Goal: Book appointment/travel/reservation

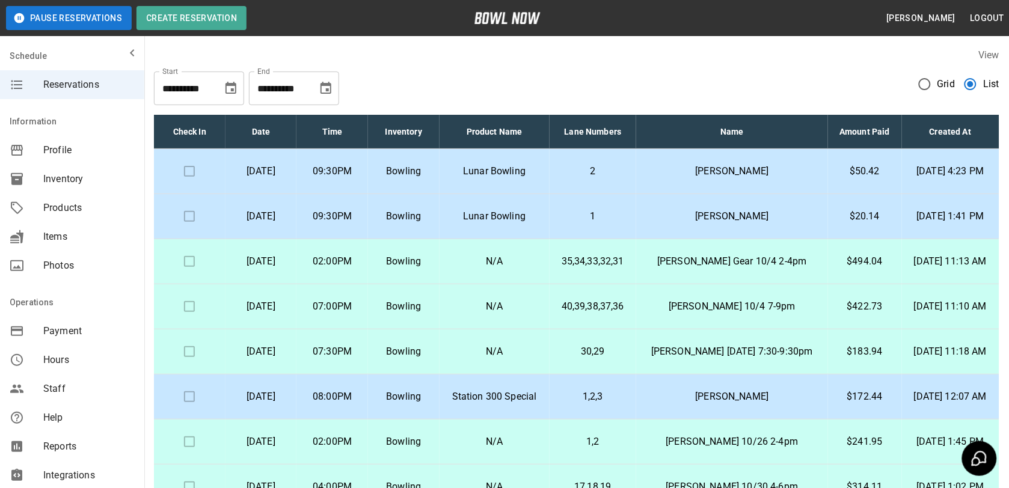
click at [188, 172] on td at bounding box center [190, 171] width 72 height 45
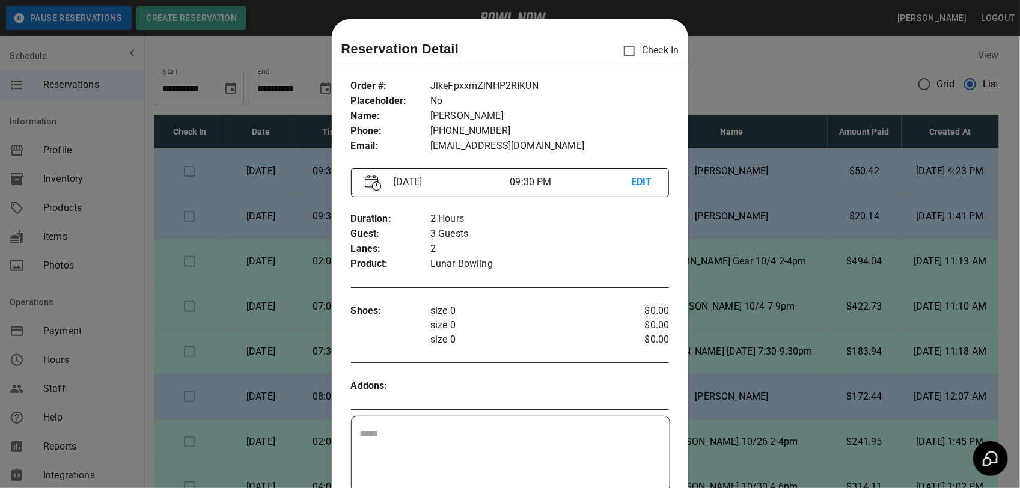
scroll to position [19, 0]
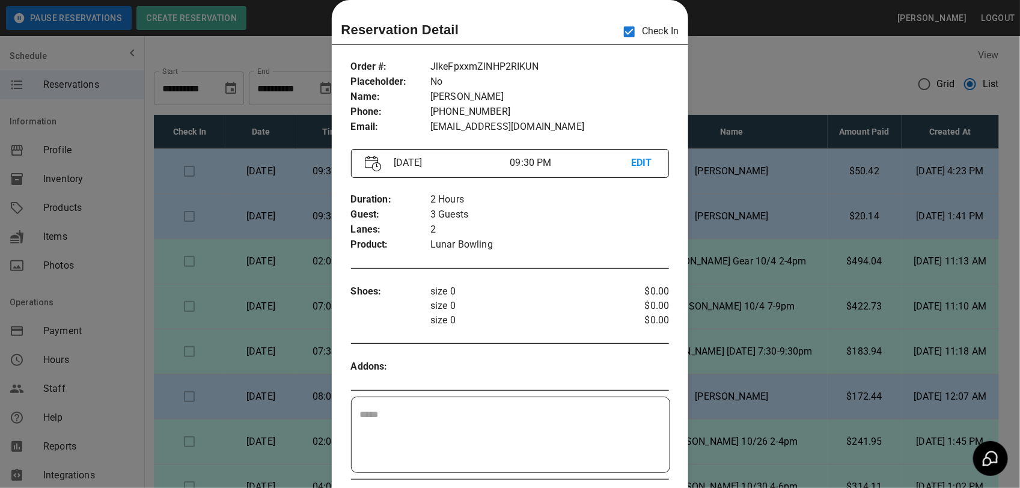
drag, startPoint x: 890, startPoint y: 353, endPoint x: 908, endPoint y: 374, distance: 28.1
drag, startPoint x: 908, startPoint y: 374, endPoint x: 893, endPoint y: 368, distance: 16.7
click at [899, 373] on div at bounding box center [510, 244] width 1020 height 488
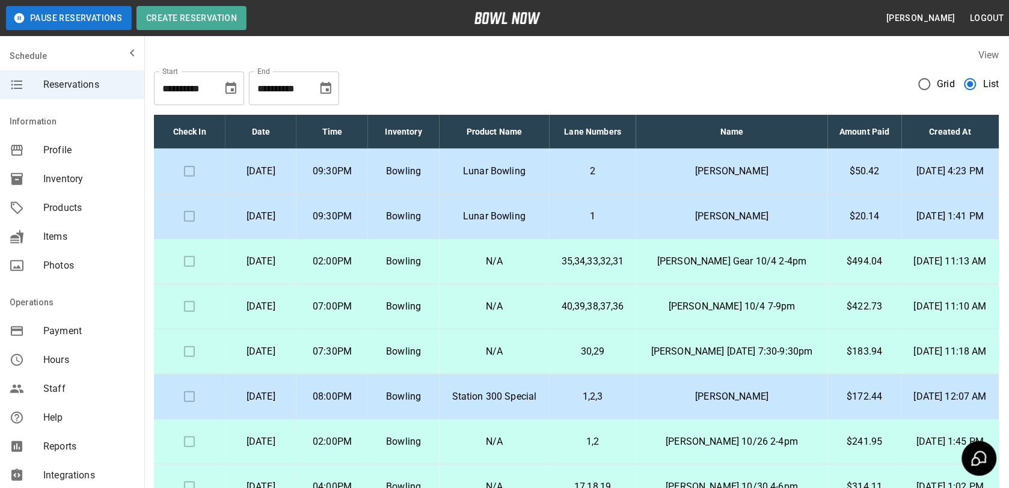
click at [186, 174] on td at bounding box center [190, 171] width 72 height 45
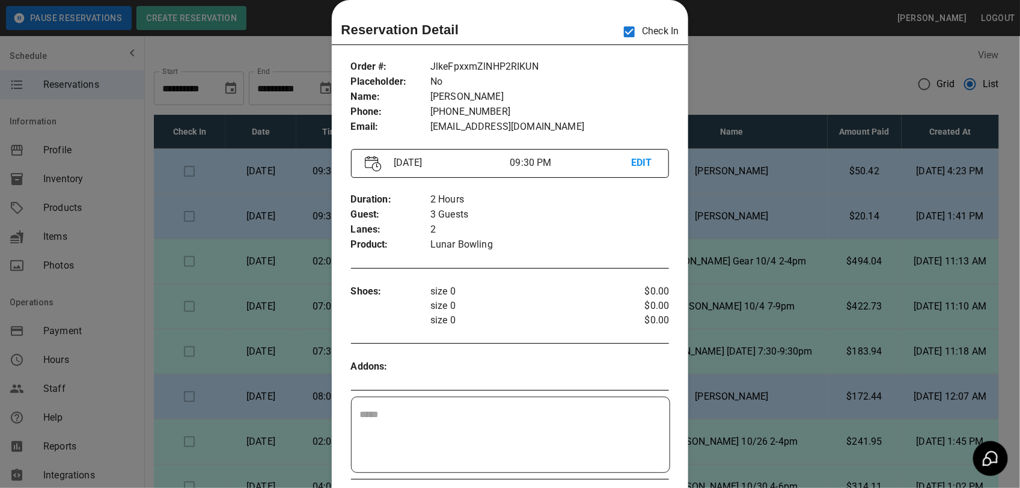
click at [707, 247] on div at bounding box center [510, 244] width 1020 height 488
